Goal: Task Accomplishment & Management: Use online tool/utility

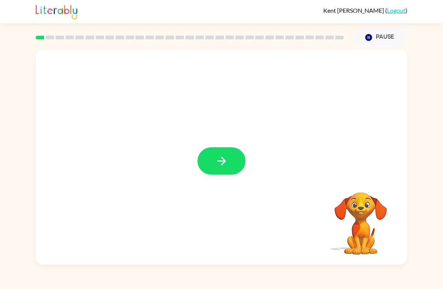
click at [210, 159] on button "button" at bounding box center [221, 160] width 48 height 27
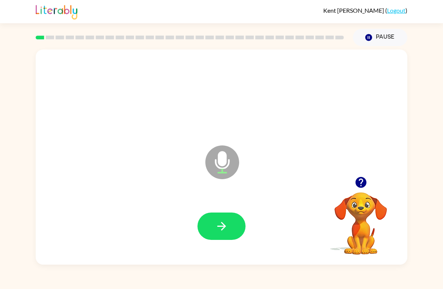
click at [225, 221] on icon "button" at bounding box center [221, 226] width 13 height 13
click at [242, 228] on button "button" at bounding box center [221, 226] width 48 height 27
click at [225, 225] on icon "button" at bounding box center [221, 226] width 13 height 13
click at [230, 220] on button "button" at bounding box center [221, 226] width 48 height 27
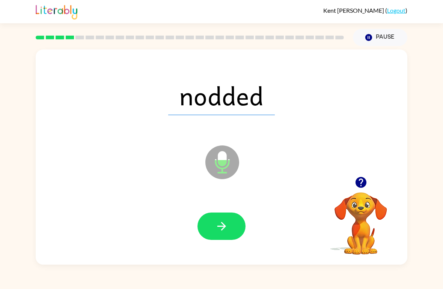
click at [224, 218] on button "button" at bounding box center [221, 226] width 48 height 27
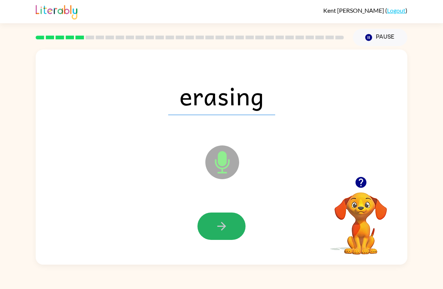
click at [227, 228] on icon "button" at bounding box center [221, 226] width 13 height 13
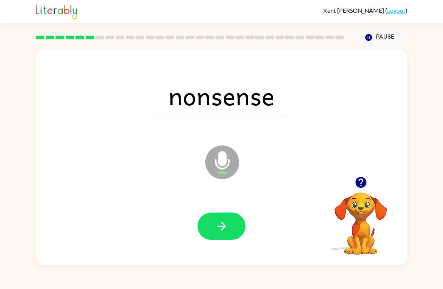
click at [227, 220] on icon "button" at bounding box center [221, 226] width 13 height 13
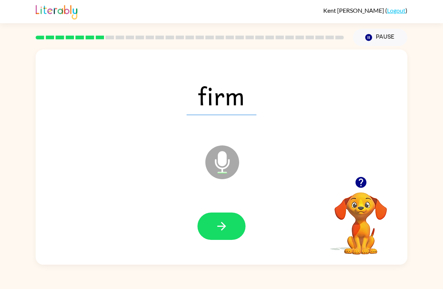
click at [225, 220] on icon "button" at bounding box center [221, 226] width 13 height 13
click at [225, 224] on icon "button" at bounding box center [221, 226] width 13 height 13
click at [228, 224] on button "button" at bounding box center [221, 226] width 48 height 27
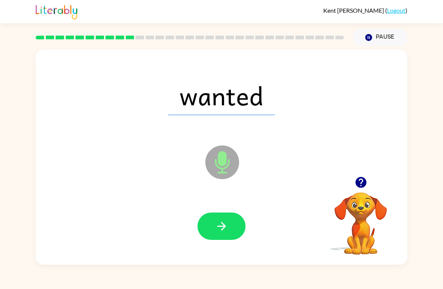
click at [218, 224] on icon "button" at bounding box center [221, 226] width 13 height 13
click at [221, 217] on button "button" at bounding box center [221, 226] width 48 height 27
click at [229, 227] on button "button" at bounding box center [221, 226] width 48 height 27
click at [230, 224] on button "button" at bounding box center [221, 226] width 48 height 27
click at [229, 228] on button "button" at bounding box center [221, 226] width 48 height 27
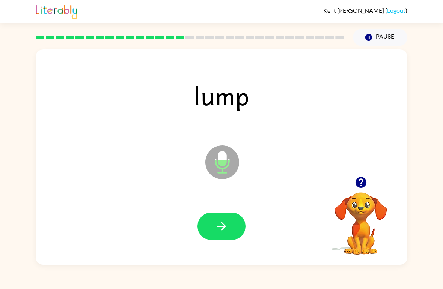
click at [221, 227] on icon "button" at bounding box center [221, 226] width 9 height 9
click at [223, 220] on icon "button" at bounding box center [221, 226] width 13 height 13
click at [222, 223] on icon "button" at bounding box center [221, 226] width 13 height 13
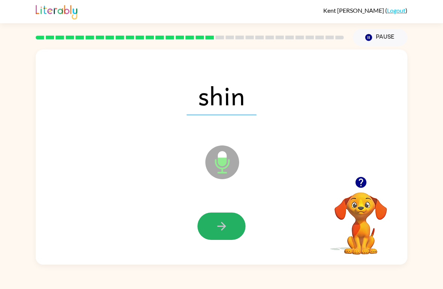
click at [226, 227] on icon "button" at bounding box center [221, 226] width 13 height 13
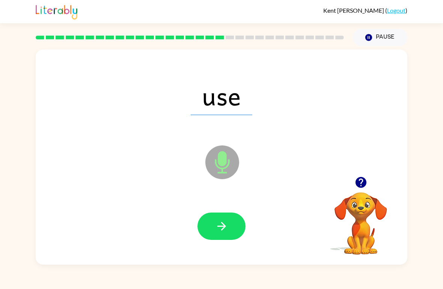
click at [231, 223] on button "button" at bounding box center [221, 226] width 48 height 27
click at [227, 225] on icon "button" at bounding box center [221, 226] width 13 height 13
click at [229, 224] on button "button" at bounding box center [221, 226] width 48 height 27
click at [227, 226] on icon "button" at bounding box center [221, 226] width 13 height 13
click at [226, 215] on button "button" at bounding box center [221, 226] width 48 height 27
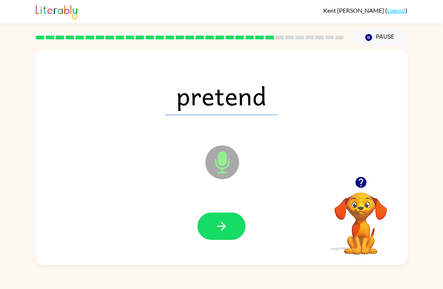
click at [222, 224] on icon "button" at bounding box center [221, 226] width 9 height 9
click at [228, 224] on button "button" at bounding box center [221, 226] width 48 height 27
click at [224, 220] on button "button" at bounding box center [221, 226] width 48 height 27
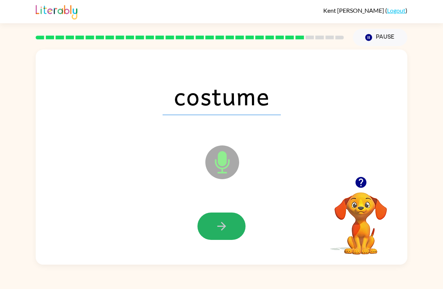
click at [230, 227] on button "button" at bounding box center [221, 226] width 48 height 27
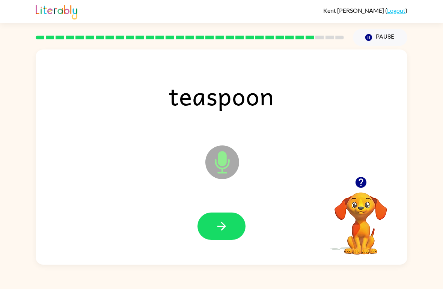
click at [228, 226] on button "button" at bounding box center [221, 226] width 48 height 27
click at [234, 227] on button "button" at bounding box center [221, 226] width 48 height 27
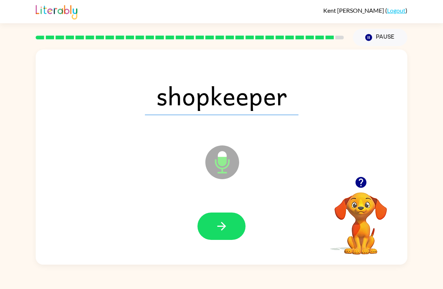
click at [229, 234] on button "button" at bounding box center [221, 226] width 48 height 27
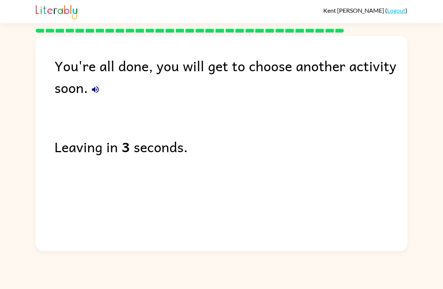
click at [96, 92] on icon "button" at bounding box center [95, 89] width 9 height 9
